Goal: Task Accomplishment & Management: Use online tool/utility

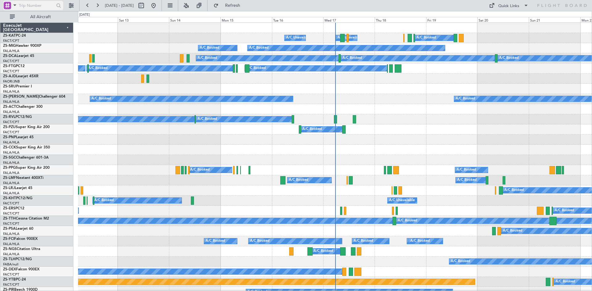
click at [14, 6] on span at bounding box center [14, 5] width 7 height 8
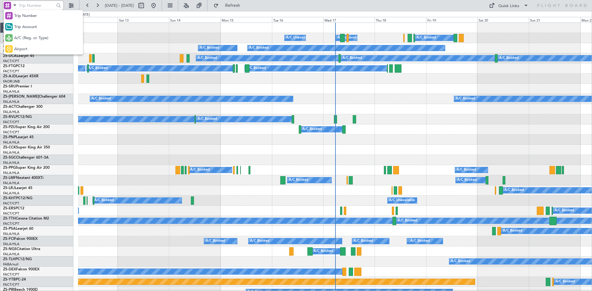
click at [22, 35] on span "A/C (Reg. or Type)" at bounding box center [31, 38] width 34 height 6
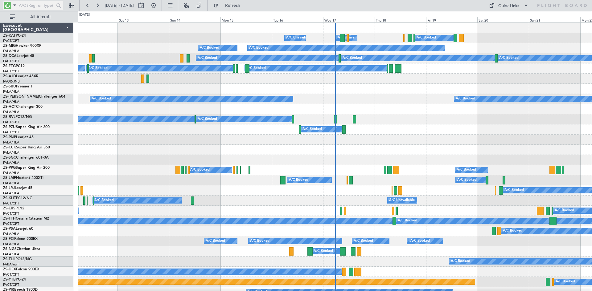
click at [24, 6] on input "text" at bounding box center [36, 5] width 35 height 9
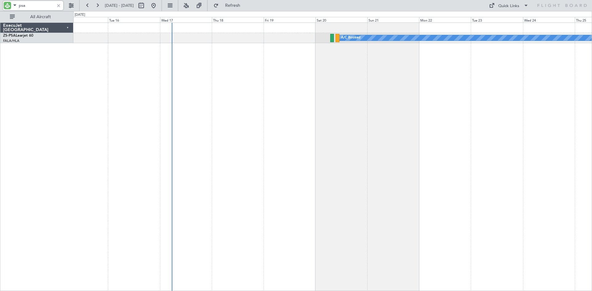
click at [296, 86] on div "A/C Booked A/C Booked" at bounding box center [332, 157] width 519 height 269
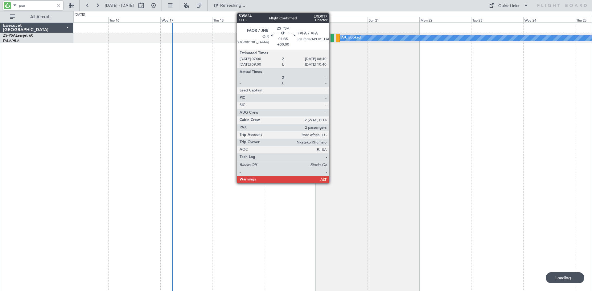
click at [332, 37] on div at bounding box center [333, 38] width 4 height 8
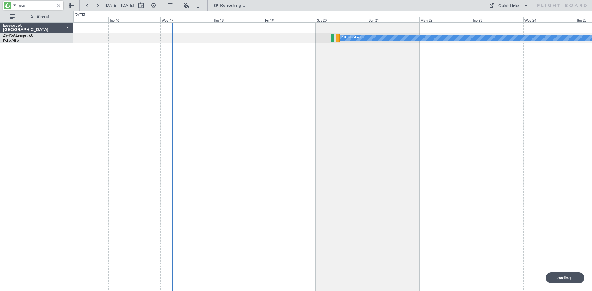
drag, startPoint x: 28, startPoint y: 5, endPoint x: 16, endPoint y: 5, distance: 11.4
click at [16, 5] on div "psa" at bounding box center [33, 5] width 60 height 9
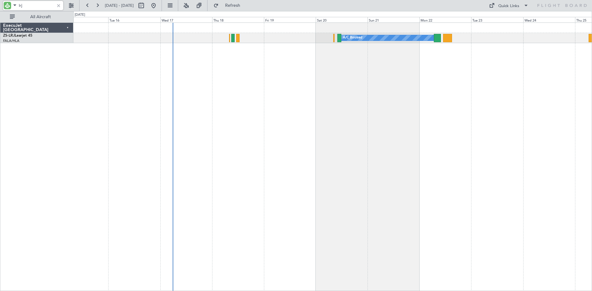
click at [28, 4] on input "lrj" at bounding box center [36, 5] width 35 height 9
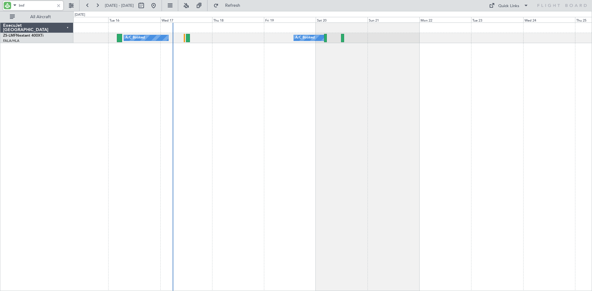
click at [40, 6] on input "lmf" at bounding box center [36, 5] width 35 height 9
type input "l"
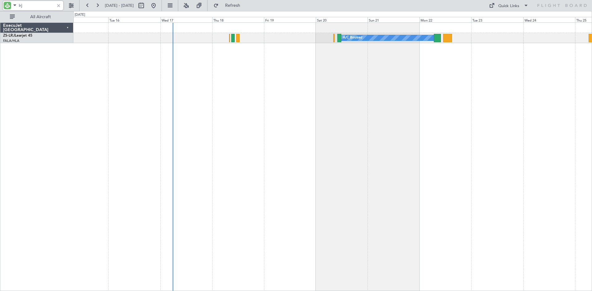
click at [44, 4] on input "lrj" at bounding box center [36, 5] width 35 height 9
type input "l"
click at [327, 36] on div "A/C Booked A/C Booked" at bounding box center [332, 38] width 518 height 10
drag, startPoint x: 39, startPoint y: 7, endPoint x: 1, endPoint y: 5, distance: 38.0
click at [1, 5] on div "ajd" at bounding box center [39, 5] width 79 height 11
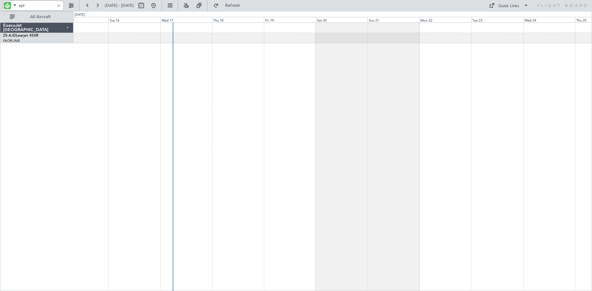
click at [39, 6] on input "ajd" at bounding box center [36, 5] width 35 height 9
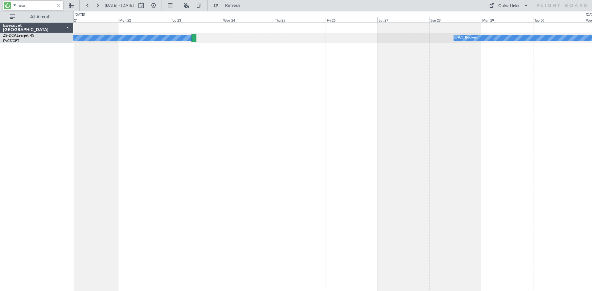
click at [206, 107] on div "A/C Booked A/C Booked A/C Booked A/C Booked" at bounding box center [332, 157] width 519 height 269
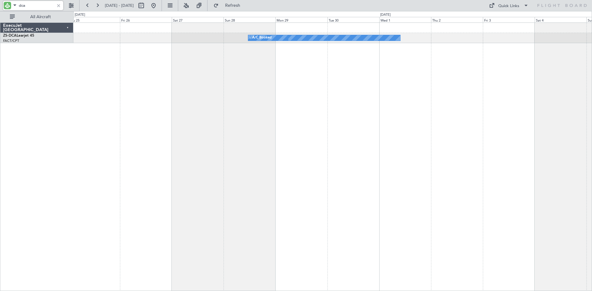
click at [253, 108] on div "A/C Booked A/C Booked A/C Booked" at bounding box center [332, 157] width 519 height 269
click at [159, 4] on button at bounding box center [154, 6] width 10 height 10
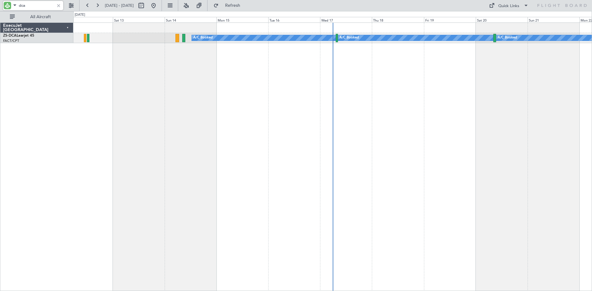
click at [46, 6] on input "dca" at bounding box center [36, 5] width 35 height 9
type input "d"
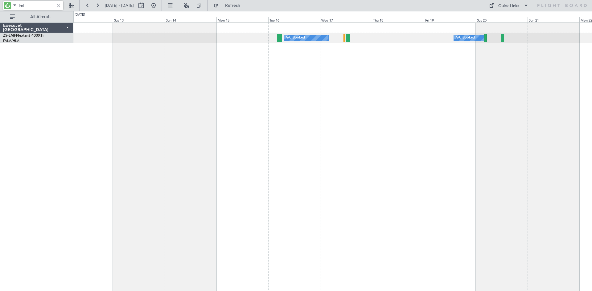
click at [159, 4] on button at bounding box center [154, 6] width 10 height 10
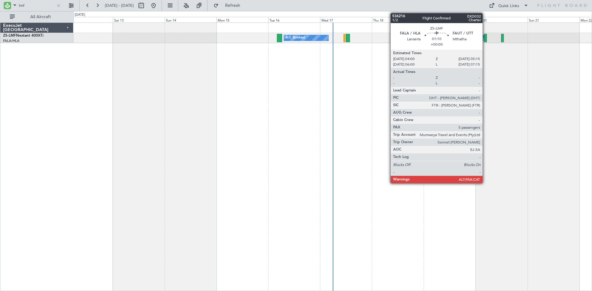
click at [485, 40] on div at bounding box center [485, 38] width 3 height 8
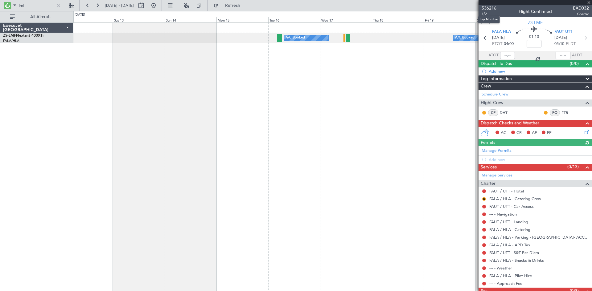
click at [491, 8] on span "536216" at bounding box center [489, 8] width 15 height 6
click at [40, 3] on input "lmf" at bounding box center [36, 5] width 35 height 9
type input "l"
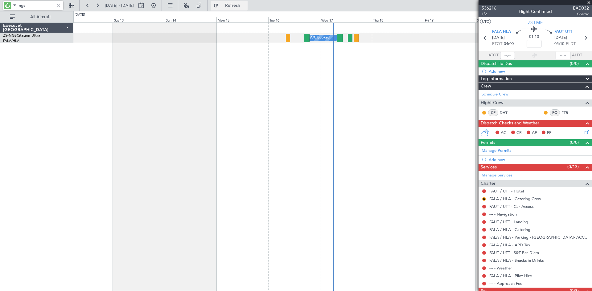
type input "ngs"
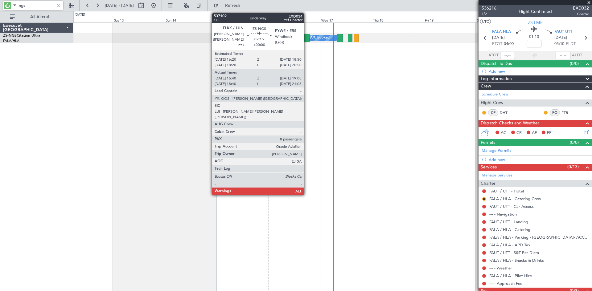
click at [307, 36] on div at bounding box center [307, 38] width 6 height 8
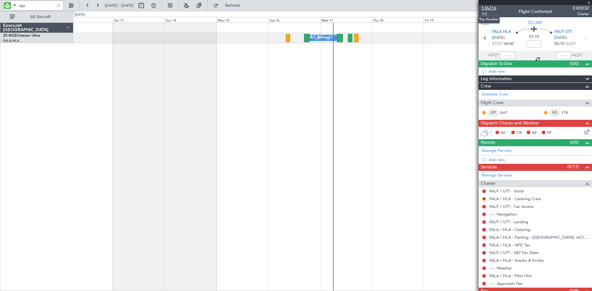
type input "16:50"
type input "19:03"
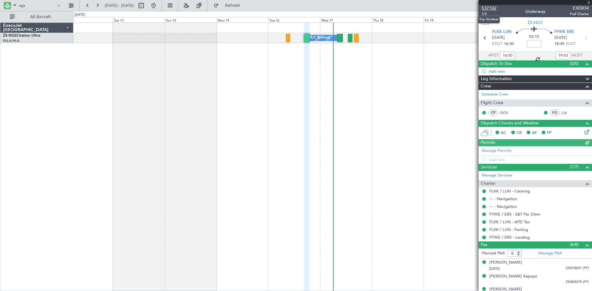
click at [486, 7] on span "537102" at bounding box center [489, 8] width 15 height 6
click at [43, 4] on input "ngs" at bounding box center [36, 5] width 35 height 9
type input "n"
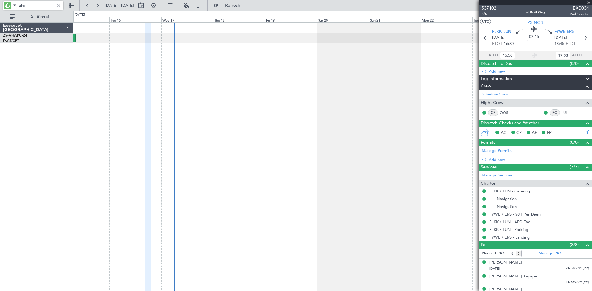
click at [257, 97] on div "Planned Maint A/C Booked" at bounding box center [332, 157] width 519 height 269
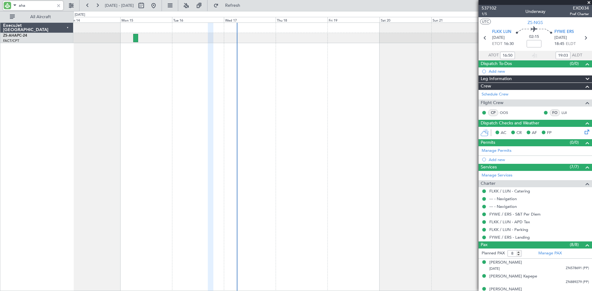
click at [288, 72] on div "Planned Maint A/C Booked" at bounding box center [332, 157] width 519 height 269
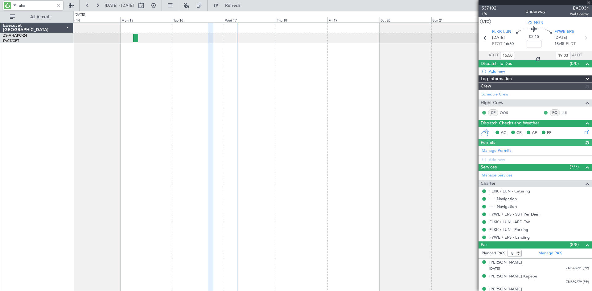
click at [46, 6] on input "aha" at bounding box center [36, 5] width 35 height 9
type input "a"
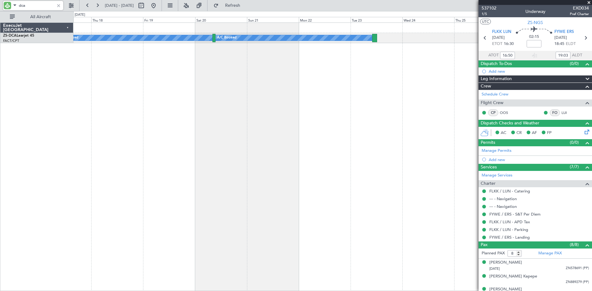
click at [66, 104] on div "A/C Booked A/C Booked A/C Booked A/C Booked A/C Booked ExecuJet [GEOGRAPHIC_DAT…" at bounding box center [296, 151] width 592 height 280
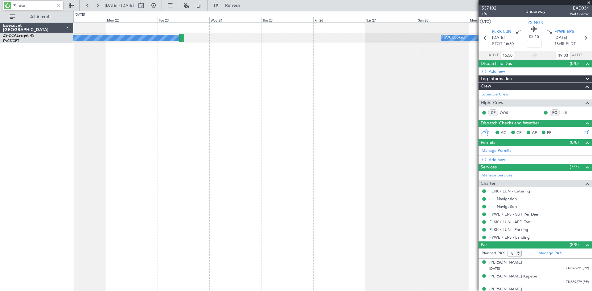
click at [134, 124] on div "A/C Booked A/C Booked A/C Booked A/C Booked" at bounding box center [332, 157] width 519 height 269
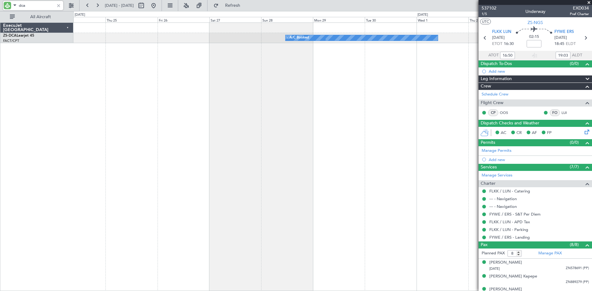
type input "dca"
click at [159, 5] on button at bounding box center [154, 6] width 10 height 10
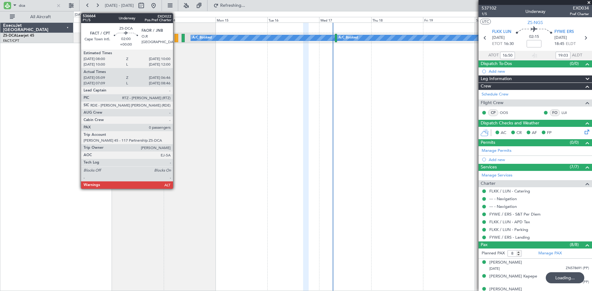
click at [176, 36] on div at bounding box center [177, 38] width 4 height 8
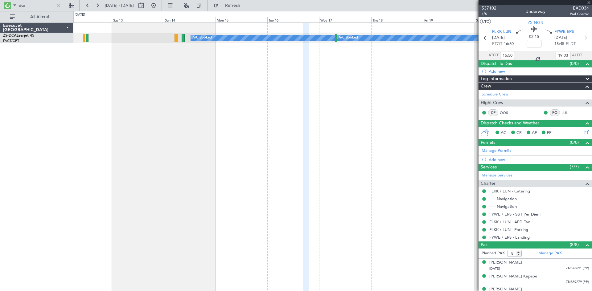
type input "18:50"
type input "21:03"
type input "16:50"
type input "19:03"
type input "05:09"
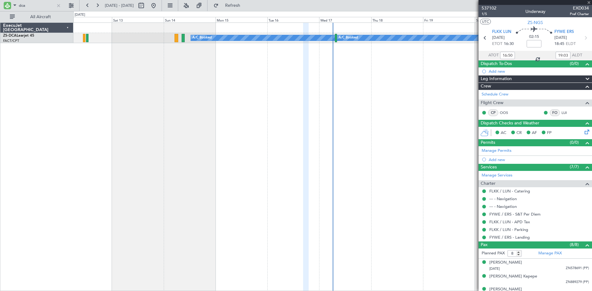
type input "06:46"
type input "0"
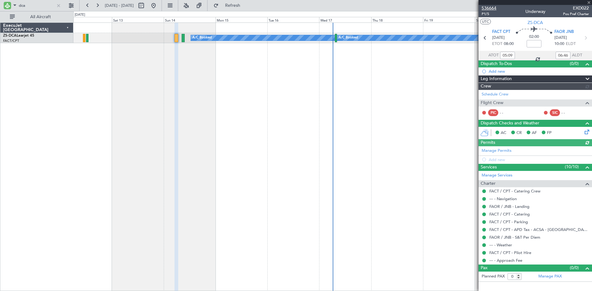
click at [493, 9] on span "536664" at bounding box center [489, 8] width 15 height 6
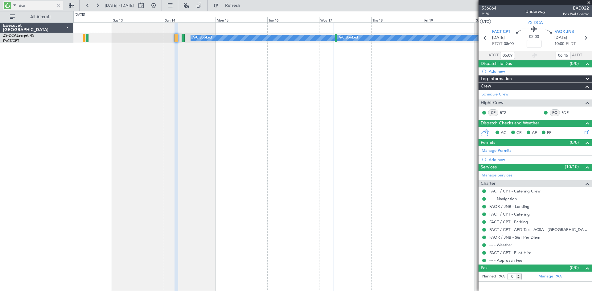
click at [44, 6] on input "dca" at bounding box center [36, 5] width 35 height 9
type input "d"
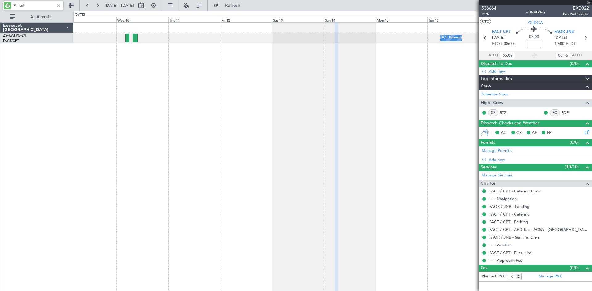
click at [297, 73] on div "A/C Booked A/C Booked A/C Unavailable A/C Unavailable" at bounding box center [332, 157] width 519 height 269
click at [157, 74] on div "A/C Booked A/C Booked A/C Unavailable A/C Unavailable" at bounding box center [332, 157] width 519 height 269
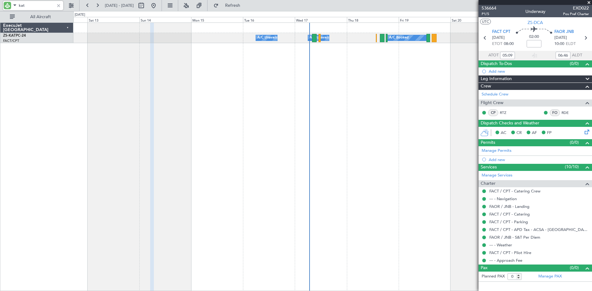
click at [123, 125] on div "A/C Unavailable A/C Unavailable A/C Booked A/C Booked" at bounding box center [332, 157] width 519 height 269
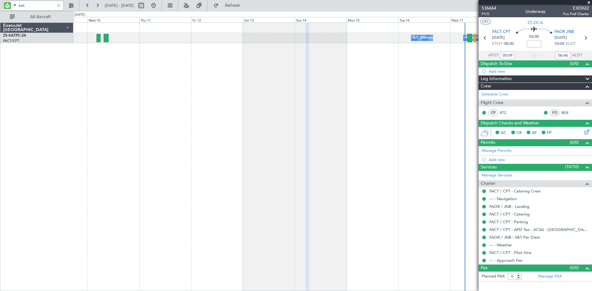
click at [329, 79] on div "A/C Unavailable A/C Unavailable A/C Booked A/C Booked" at bounding box center [332, 157] width 519 height 269
click at [204, 39] on div "A/C Unavailable A/C Unavailable A/C Booked A/C Booked" at bounding box center [332, 38] width 518 height 10
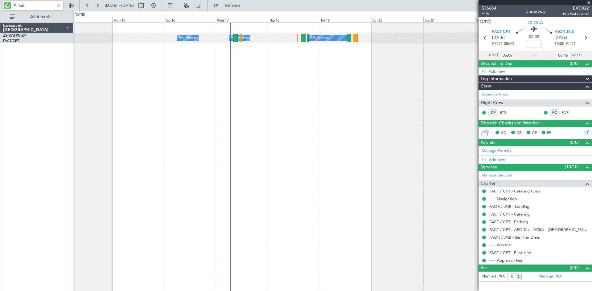
click at [189, 128] on div "A/C Unavailable A/C Unavailable A/C Booked A/C Booked" at bounding box center [332, 157] width 519 height 269
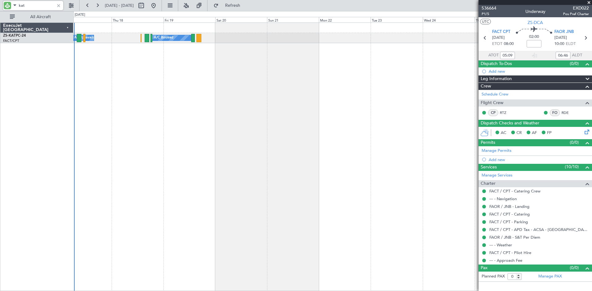
click at [259, 152] on div "A/C Unavailable A/C Booked A/C Booked A/C Unavailable" at bounding box center [332, 157] width 519 height 269
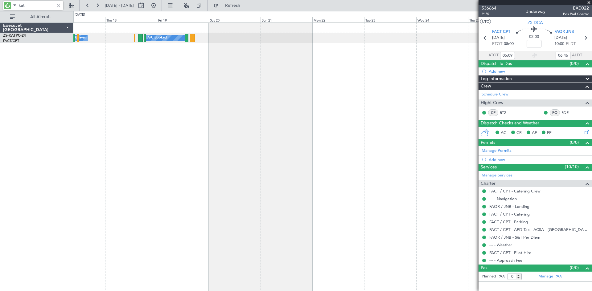
click at [398, 116] on div "A/C Booked A/C Booked A/C Unavailable A/C Unavailable" at bounding box center [332, 157] width 519 height 269
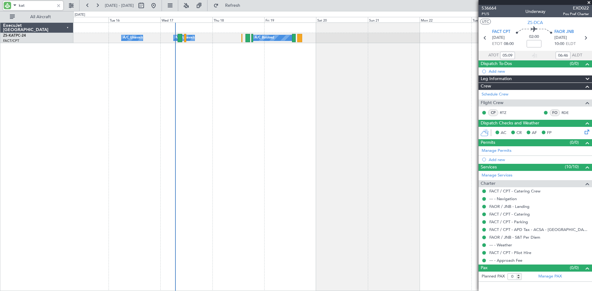
click at [242, 98] on div "A/C Booked A/C Booked A/C Unavailable A/C Unavailable" at bounding box center [332, 157] width 519 height 269
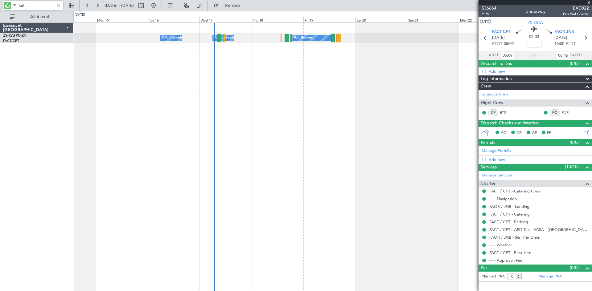
click at [186, 125] on div "A/C Booked A/C Booked A/C Unavailable A/C Unavailable" at bounding box center [332, 157] width 519 height 269
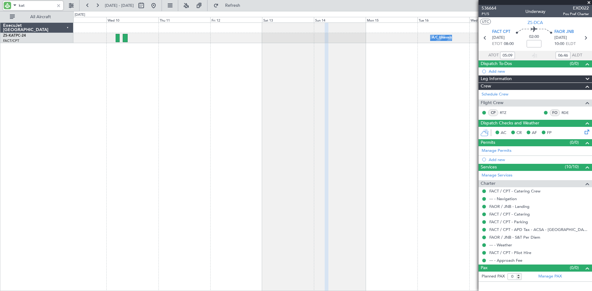
click at [377, 113] on div "A/C Booked A/C Booked A/C Unavailable A/C Unavailable" at bounding box center [332, 157] width 519 height 269
click at [159, 7] on button at bounding box center [154, 6] width 10 height 10
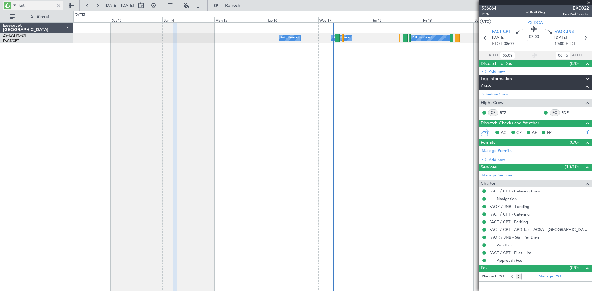
click at [31, 4] on input "kat" at bounding box center [36, 5] width 35 height 9
type input "k"
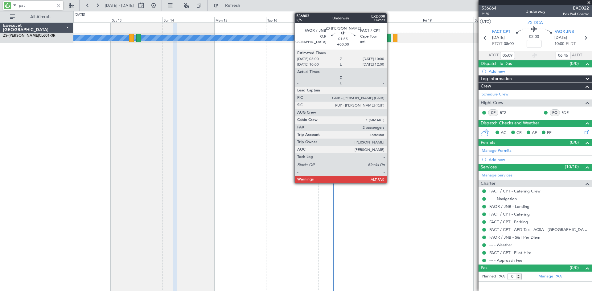
click at [389, 37] on div at bounding box center [389, 38] width 5 height 8
type input "pat"
